Goal: Transaction & Acquisition: Purchase product/service

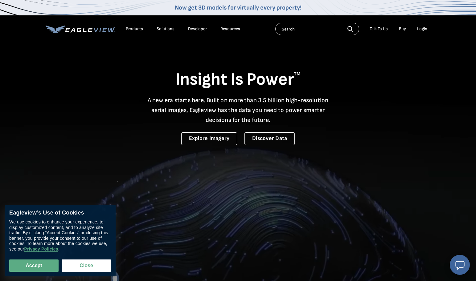
click at [421, 30] on div "Login" at bounding box center [422, 29] width 10 height 6
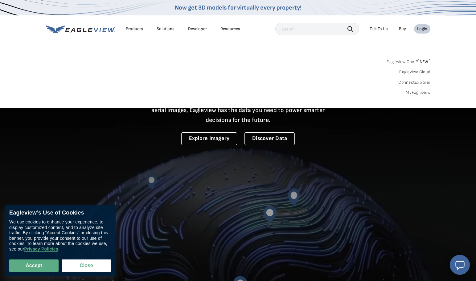
click at [416, 93] on link "MyEagleview" at bounding box center [417, 93] width 25 height 6
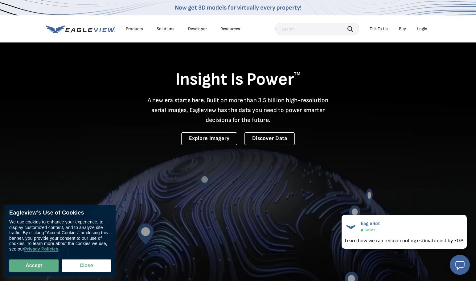
click at [419, 29] on div "Login" at bounding box center [422, 29] width 10 height 6
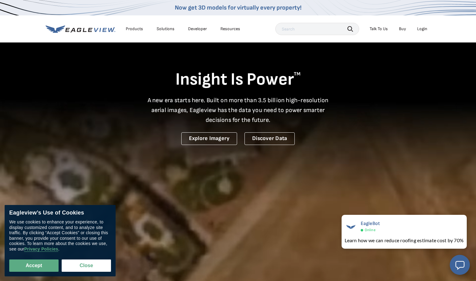
click at [421, 31] on div "Login" at bounding box center [422, 29] width 10 height 6
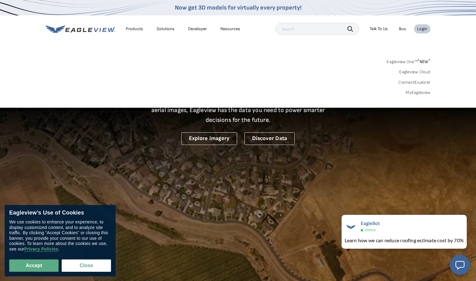
click at [423, 93] on link "MyEagleview" at bounding box center [417, 93] width 25 height 6
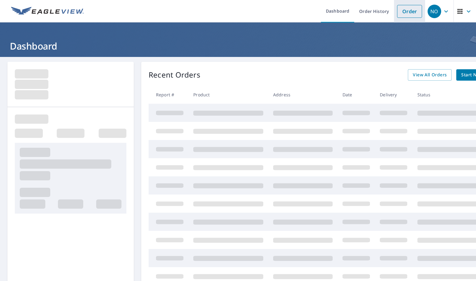
click at [410, 13] on link "Order" at bounding box center [409, 11] width 25 height 13
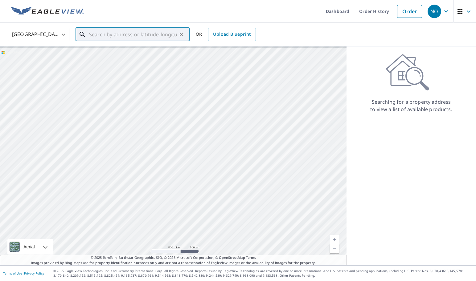
click at [101, 33] on input "text" at bounding box center [133, 34] width 88 height 17
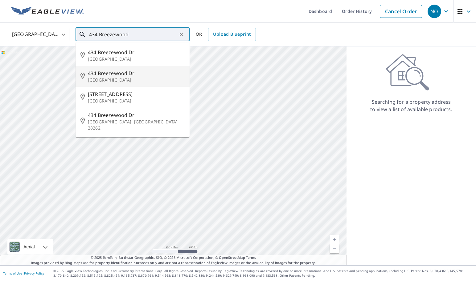
click at [118, 78] on p "Ballwin, MO 63011" at bounding box center [136, 80] width 97 height 6
type input "434 Breezewood Dr Ballwin, MO 63011"
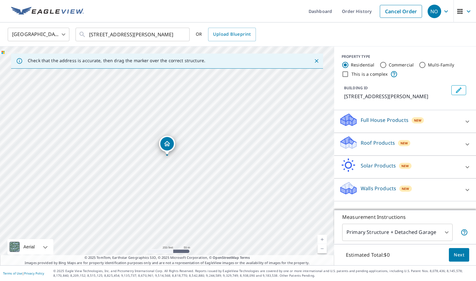
click at [449, 148] on div "Roof Products New" at bounding box center [399, 145] width 121 height 18
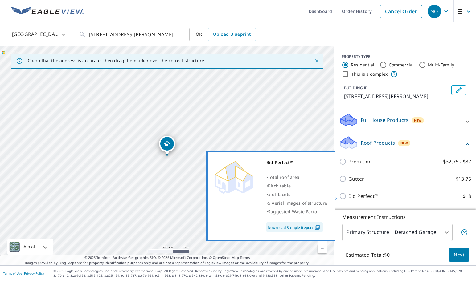
click at [360, 197] on p "Bid Perfect™" at bounding box center [363, 195] width 30 height 7
click at [348, 197] on input "Bid Perfect™ $18" at bounding box center [343, 195] width 9 height 7
checkbox input "true"
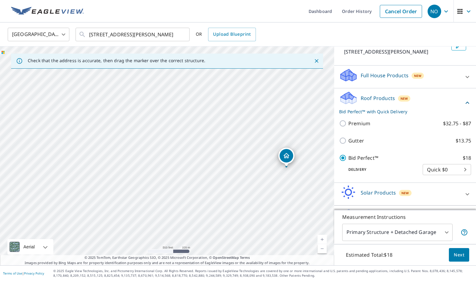
scroll to position [39, 0]
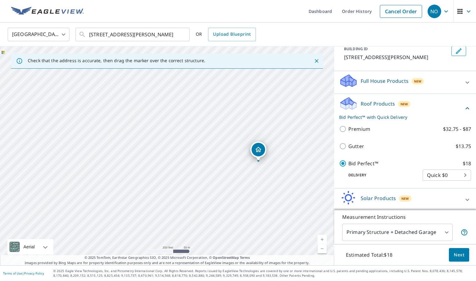
drag, startPoint x: 307, startPoint y: 168, endPoint x: 251, endPoint y: 165, distance: 56.1
click at [251, 165] on div "434 Breezewood Dr Ballwin, MO 63011" at bounding box center [167, 156] width 334 height 219
click at [460, 257] on span "Next" at bounding box center [458, 255] width 10 height 8
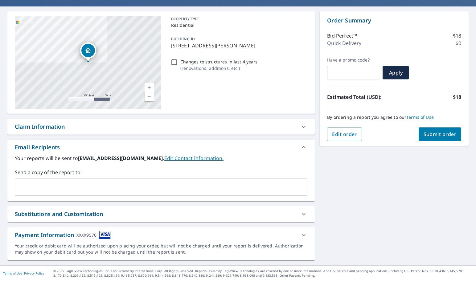
scroll to position [51, 0]
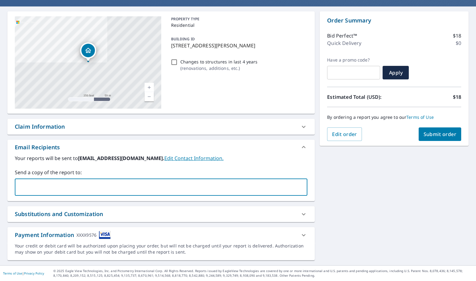
drag, startPoint x: 65, startPoint y: 188, endPoint x: 307, endPoint y: 212, distance: 243.2
click at [65, 189] on input "text" at bounding box center [156, 187] width 277 height 12
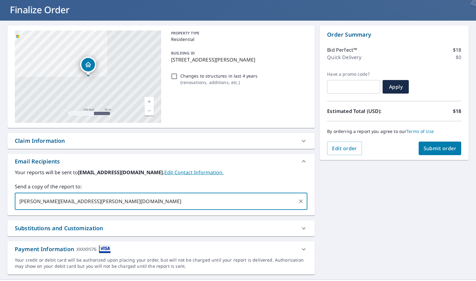
scroll to position [34, 0]
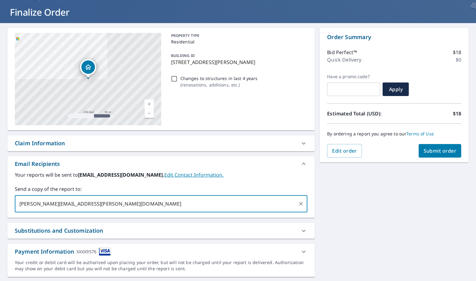
type input "nicole.orzel@bridgedllc.com"
click at [428, 152] on button "Submit order" at bounding box center [439, 151] width 43 height 14
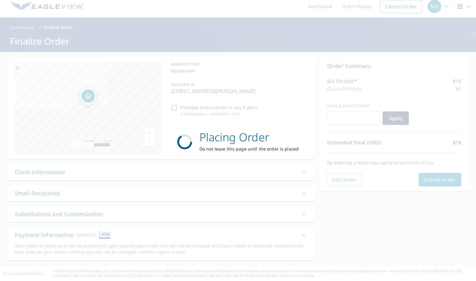
scroll to position [0, 0]
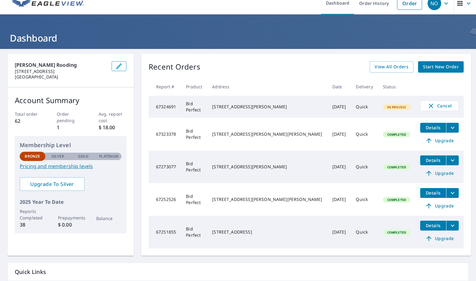
scroll to position [23, 0]
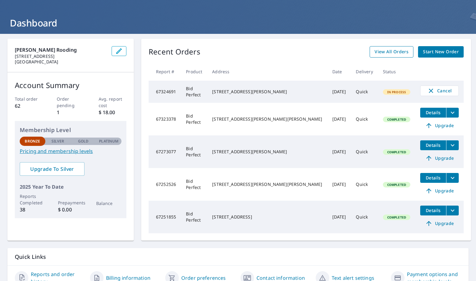
click at [385, 53] on span "View All Orders" at bounding box center [391, 52] width 34 height 8
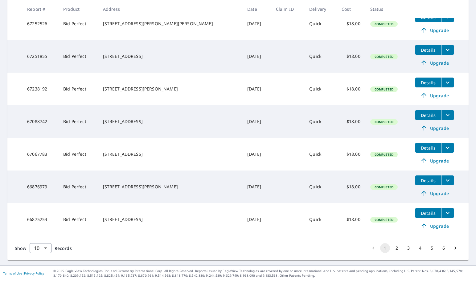
scroll to position [217, 0]
click at [444, 214] on icon "filesDropdownBtn-66875253" at bounding box center [447, 212] width 7 height 7
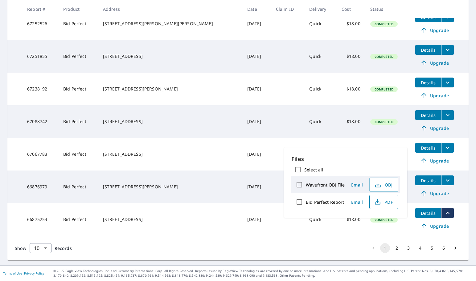
click at [382, 204] on span "PDF" at bounding box center [383, 201] width 20 height 7
